Goal: Check status: Check status

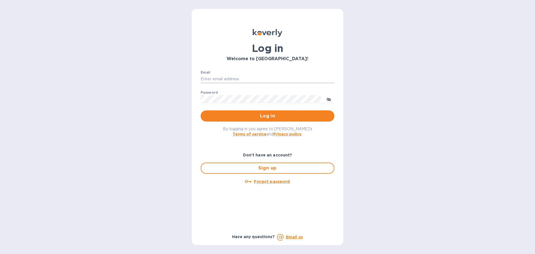
click at [232, 75] on input "Email" at bounding box center [268, 79] width 134 height 8
type input "[EMAIL_ADDRESS][DOMAIN_NAME]"
click at [201, 110] on button "Log in" at bounding box center [268, 115] width 134 height 11
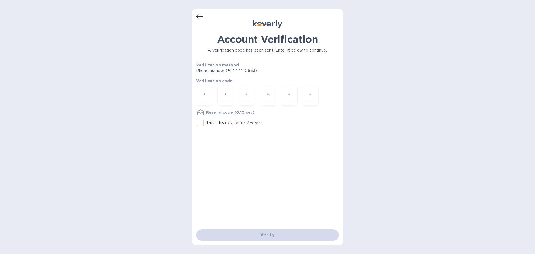
click at [200, 95] on div at bounding box center [204, 96] width 17 height 20
type input "6"
type input "5"
type input "6"
type input "8"
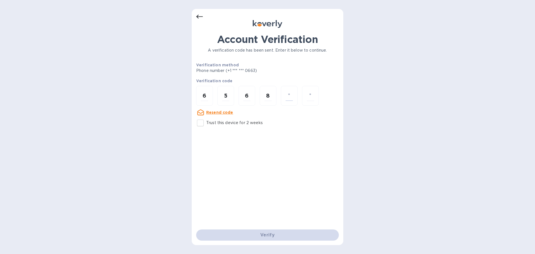
type input "2"
type input "3"
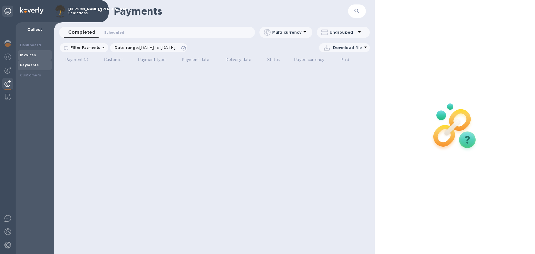
click at [38, 55] on div "Invoices" at bounding box center [35, 55] width 30 height 6
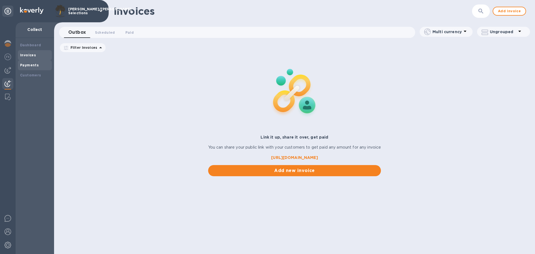
click at [33, 65] on b "Payments" at bounding box center [29, 65] width 19 height 4
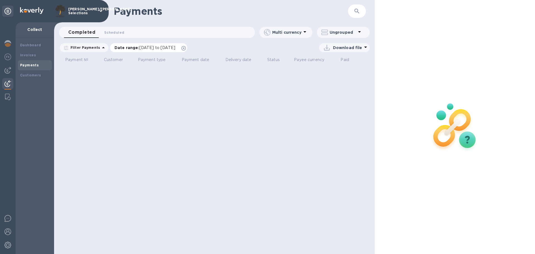
click at [187, 50] on div "Date range : 08/29/2025 to 09/30/2025" at bounding box center [148, 47] width 77 height 9
click at [186, 49] on icon at bounding box center [183, 48] width 4 height 4
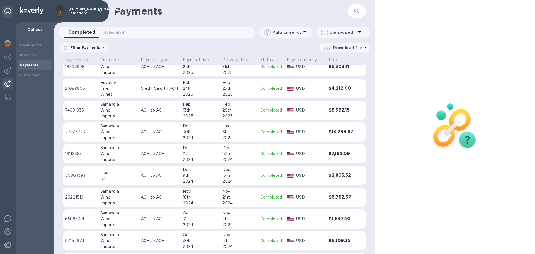
scroll to position [33, 0]
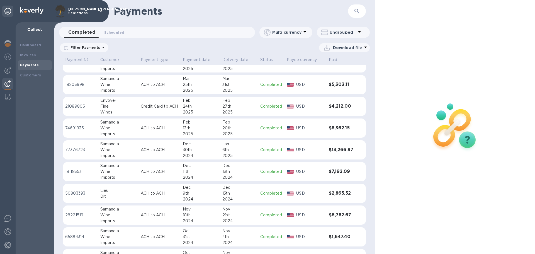
click at [231, 146] on div "Jan" at bounding box center [238, 144] width 33 height 6
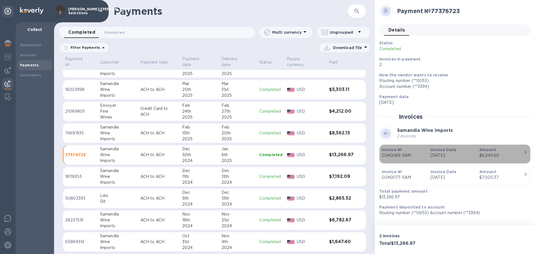
click at [471, 152] on p "Invoice Date" at bounding box center [453, 150] width 44 height 6
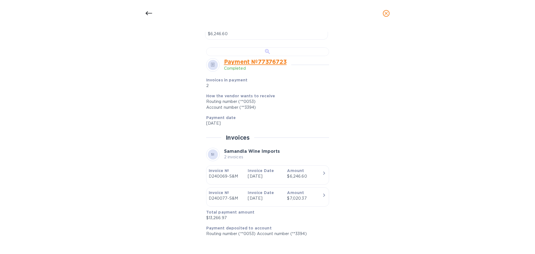
scroll to position [196, 0]
click at [290, 56] on div at bounding box center [267, 51] width 123 height 9
